Goal: Communication & Community: Answer question/provide support

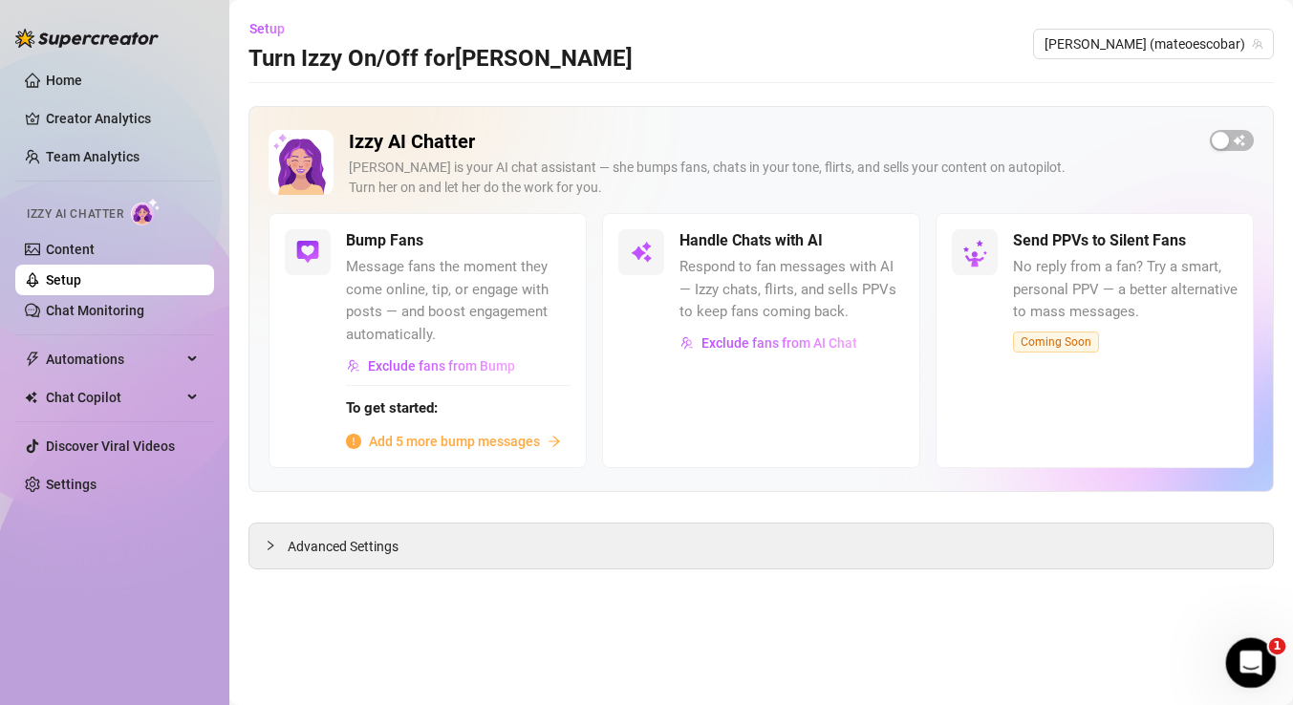
click at [1245, 644] on div "Open Intercom Messenger" at bounding box center [1247, 660] width 63 height 63
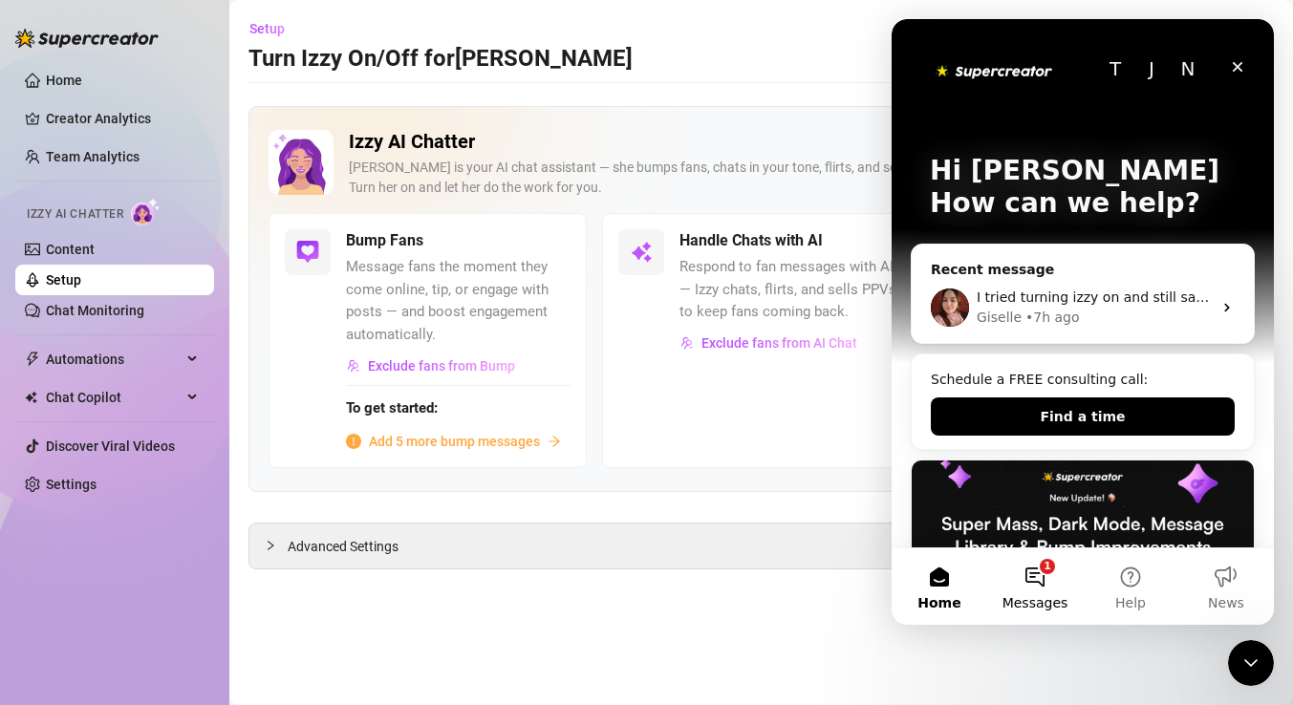
click at [1029, 562] on button "1 Messages" at bounding box center [1035, 586] width 96 height 76
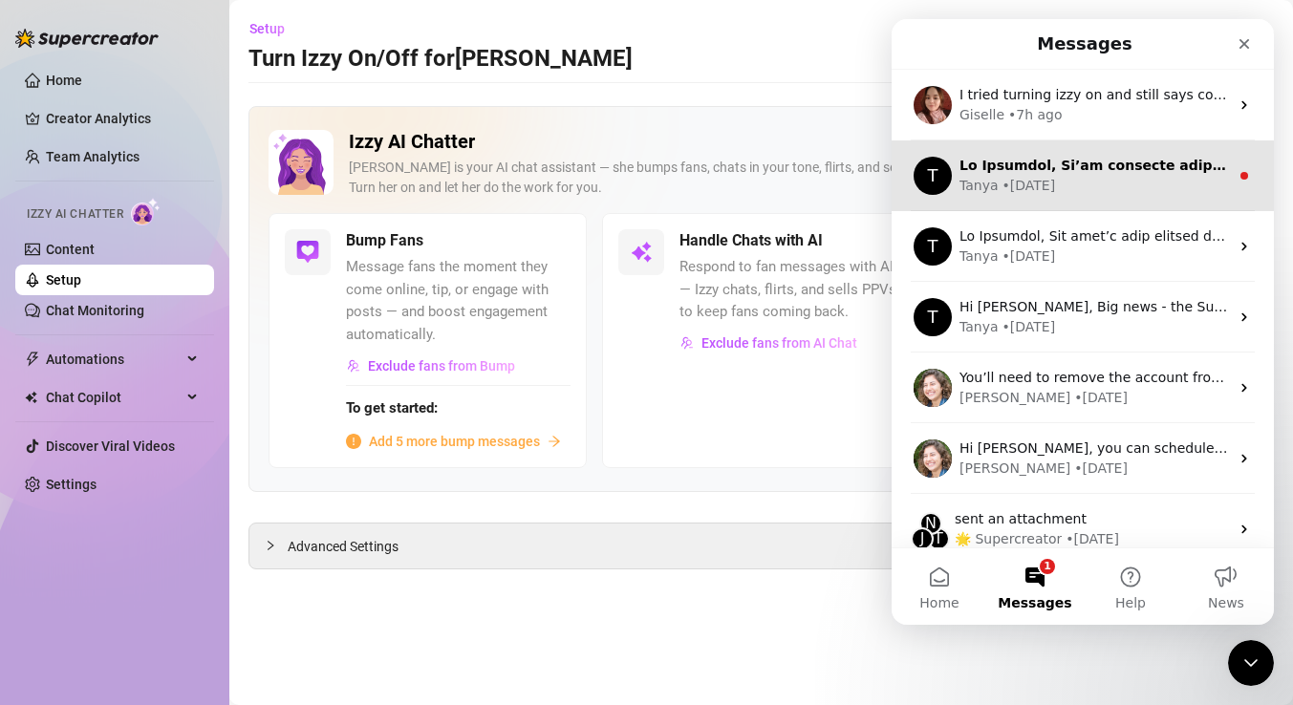
click at [1069, 175] on div "Intercom messenger" at bounding box center [1093, 166] width 269 height 20
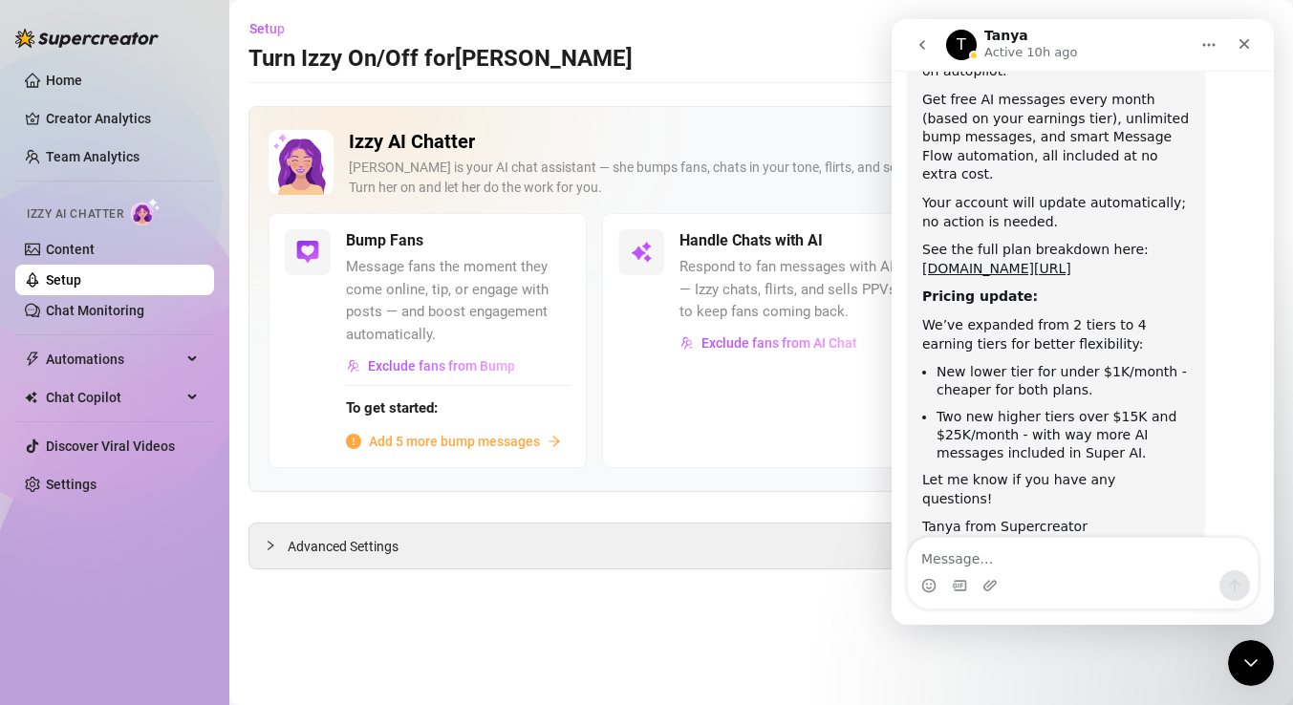
scroll to position [570, 0]
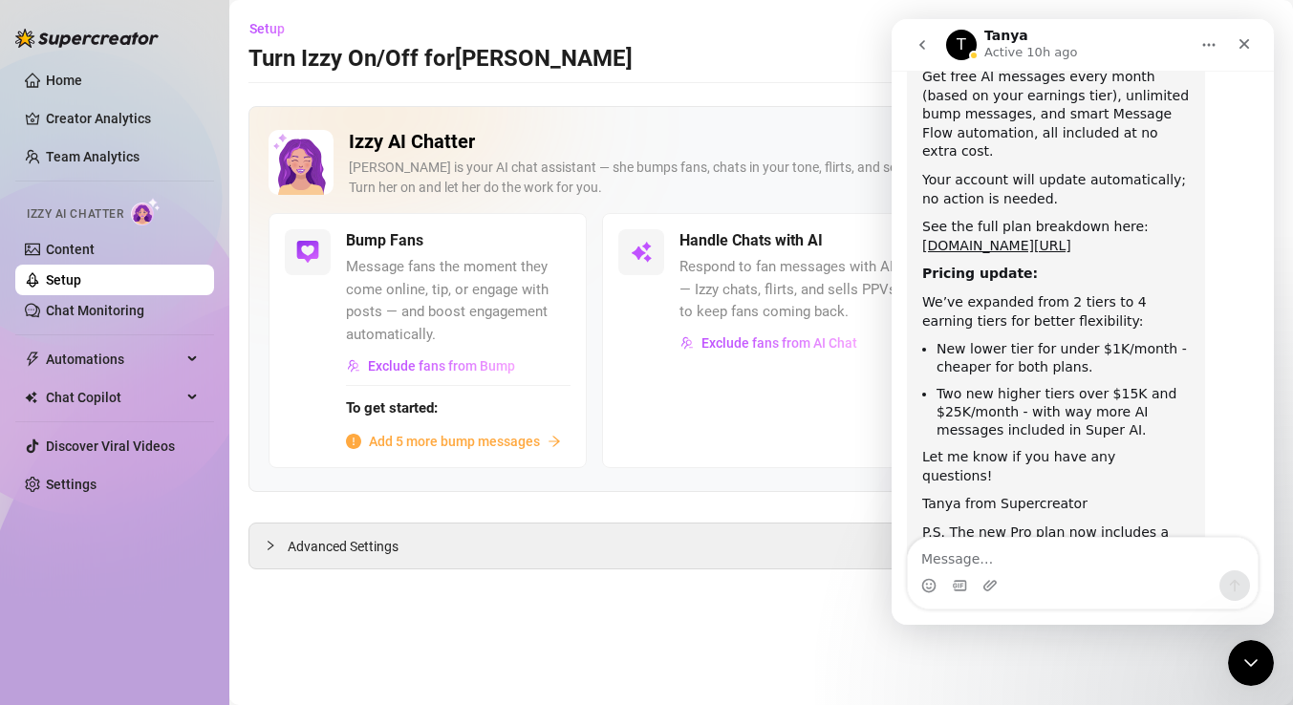
click at [760, 144] on h2 "Izzy AI Chatter" at bounding box center [772, 142] width 846 height 24
click at [1245, 41] on icon "Close" at bounding box center [1243, 43] width 15 height 15
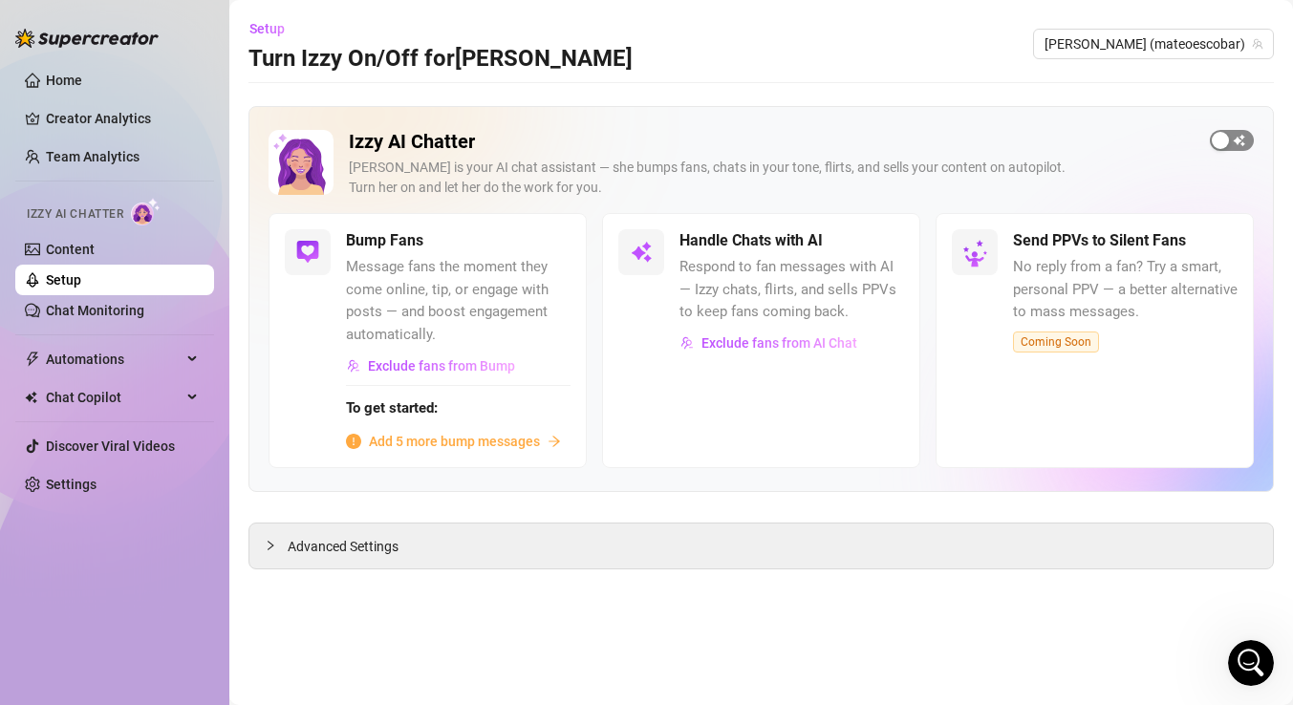
click at [1249, 139] on span "button" at bounding box center [1232, 140] width 44 height 21
click at [876, 235] on div "button" at bounding box center [872, 240] width 17 height 17
click at [1266, 671] on div "Open Intercom Messenger" at bounding box center [1247, 660] width 63 height 63
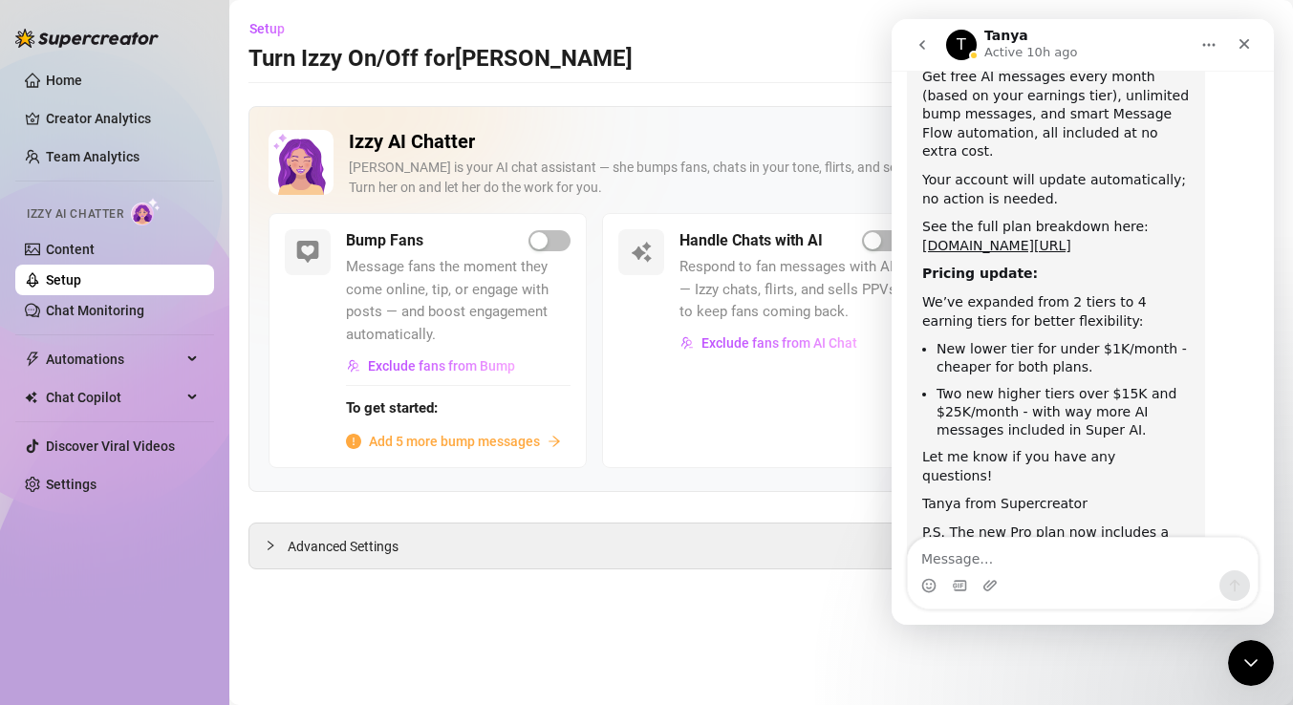
click at [923, 39] on icon "go back" at bounding box center [921, 44] width 15 height 15
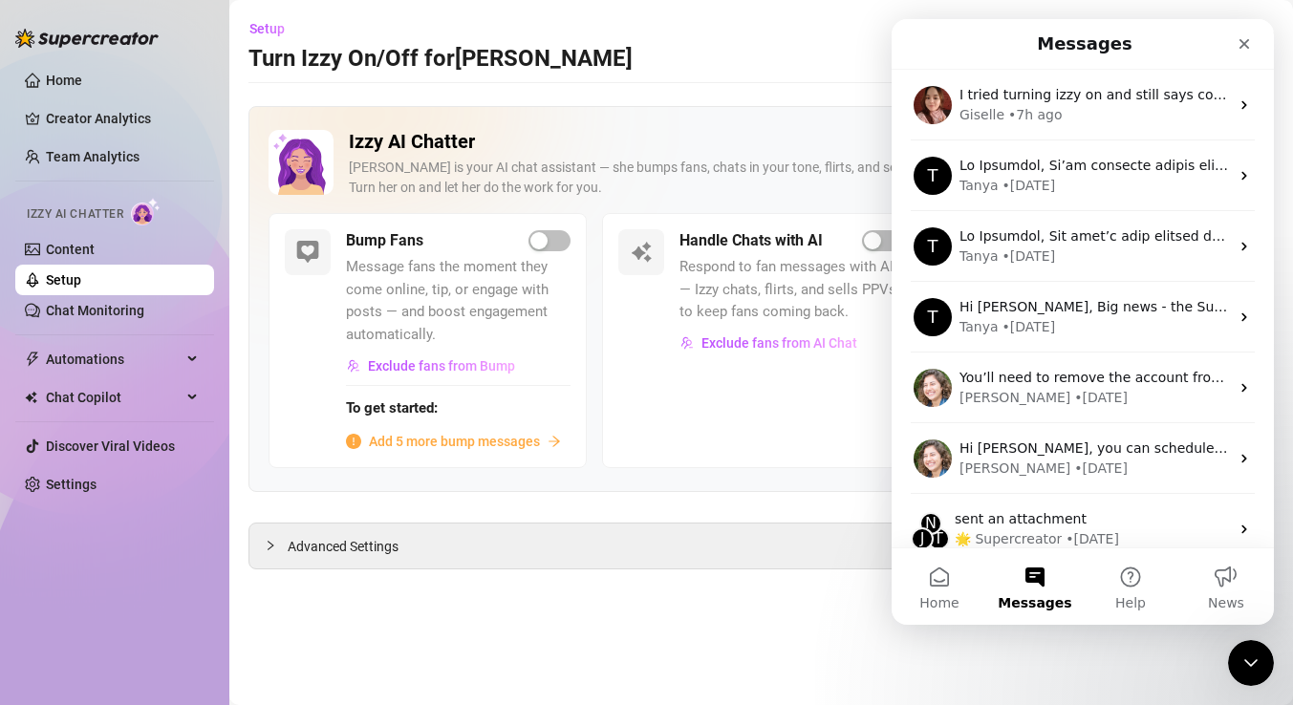
scroll to position [0, 0]
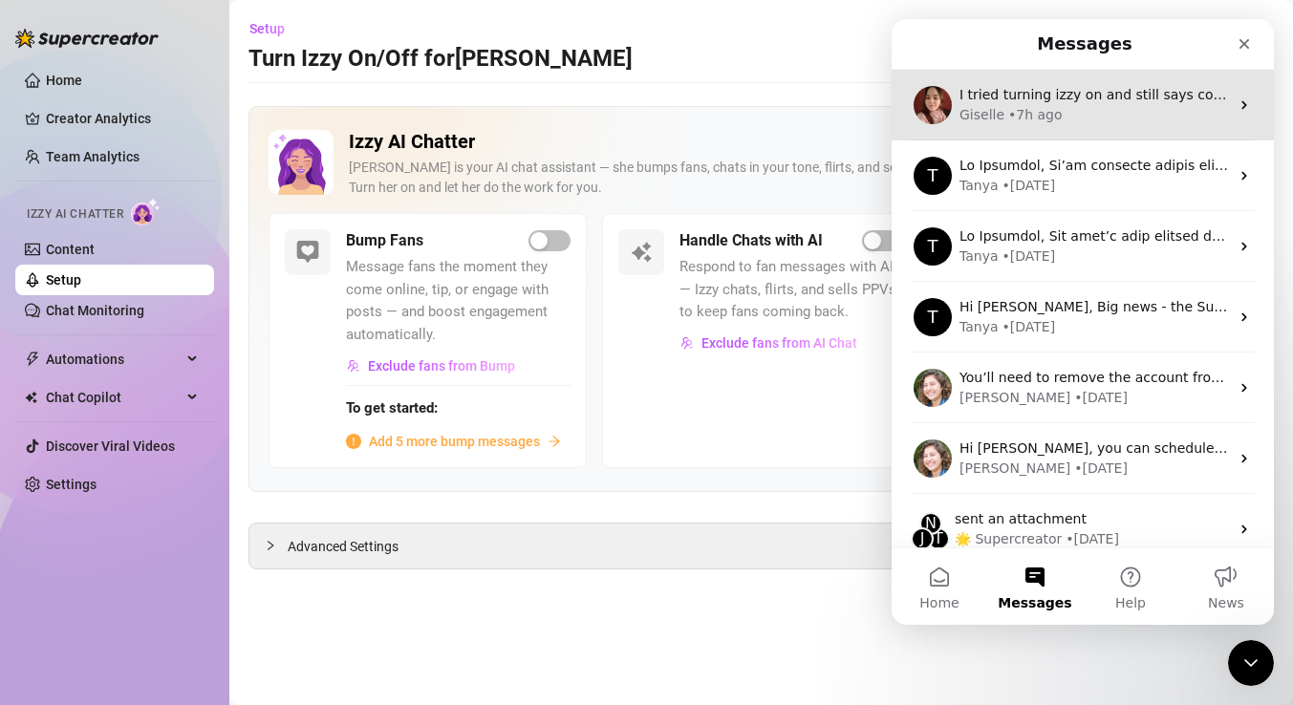
click at [1034, 109] on div "• 7h ago" at bounding box center [1035, 115] width 54 height 20
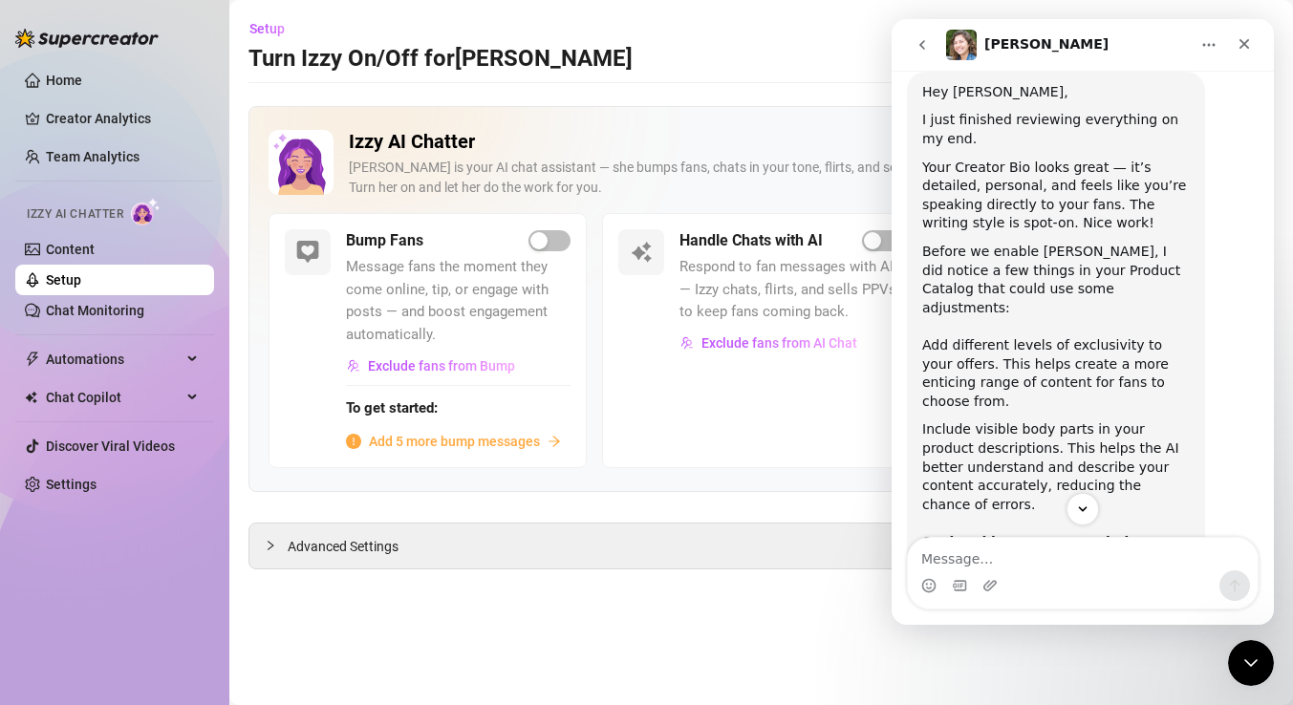
scroll to position [1939, 0]
click at [786, 118] on div "Izzy AI Chatter [PERSON_NAME] is your AI chat assistant — she bumps fans, chats…" at bounding box center [760, 299] width 1025 height 386
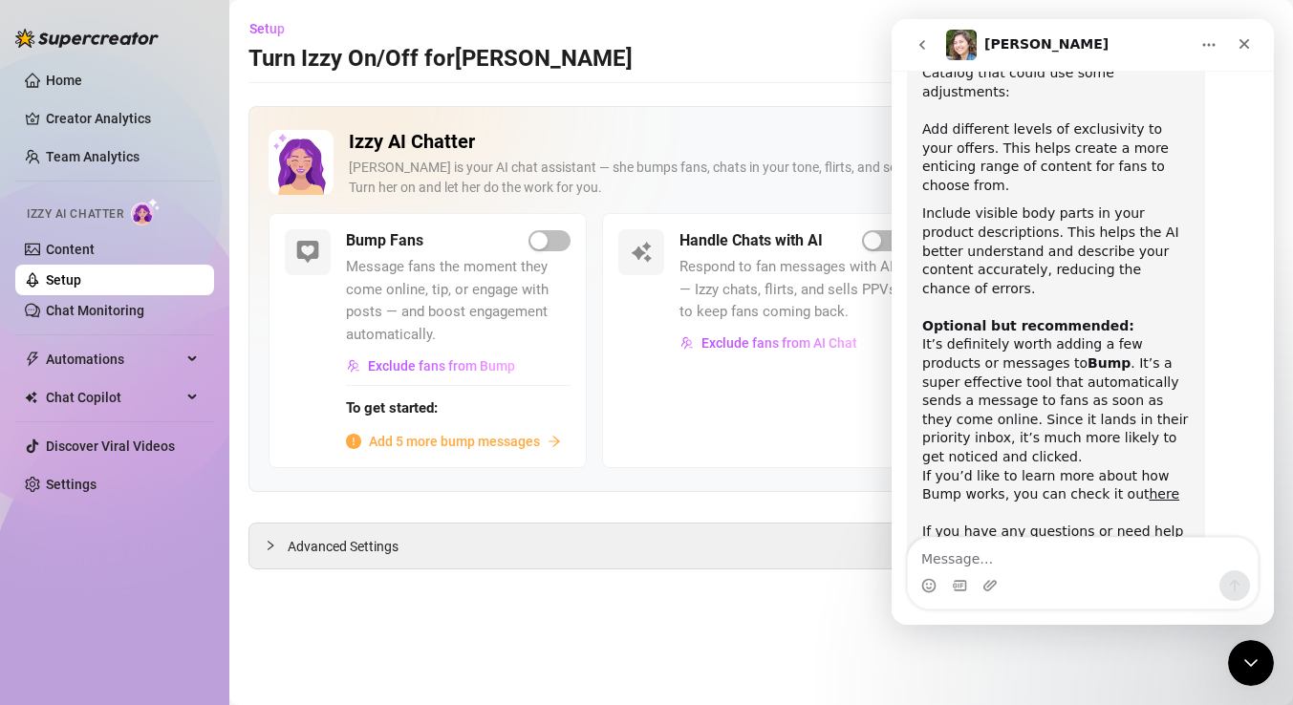
scroll to position [2185, 0]
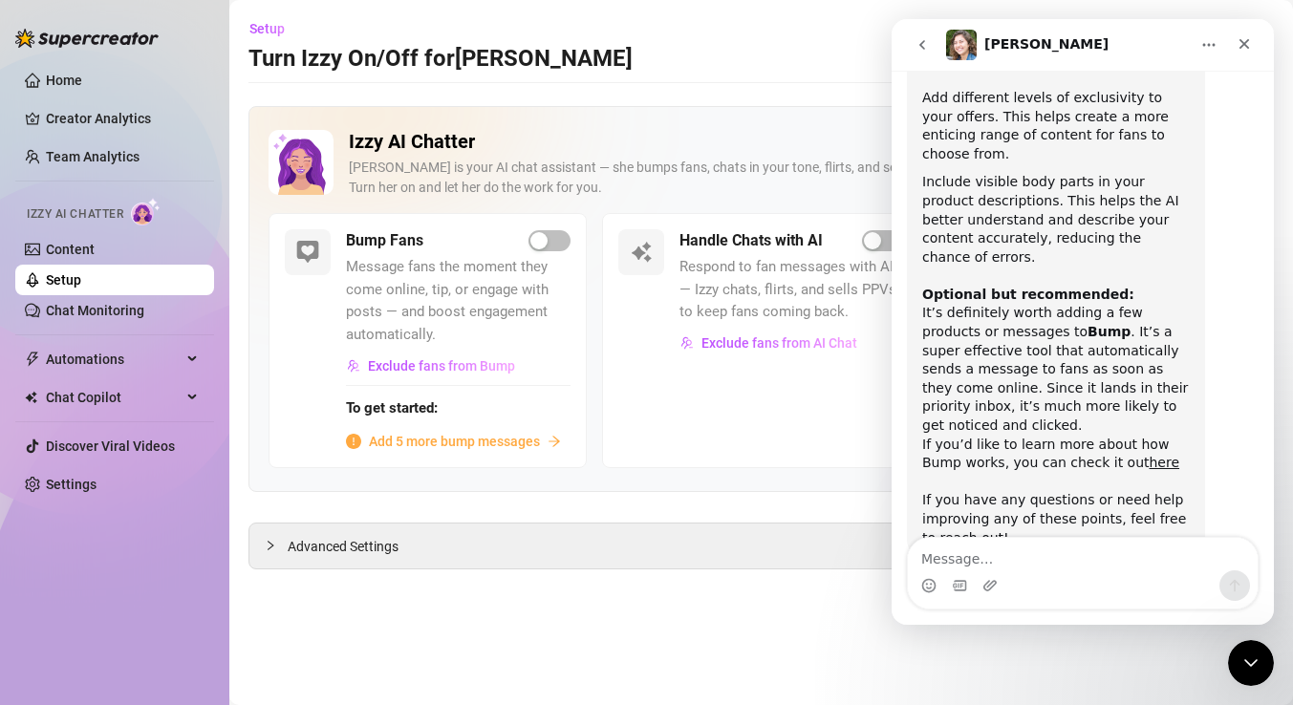
click at [782, 440] on div "Handle Chats with AI Respond to fan messages with AI — Izzy chats, flirts, and …" at bounding box center [761, 340] width 318 height 255
click at [1247, 44] on icon "Close" at bounding box center [1243, 43] width 15 height 15
